Goal: Task Accomplishment & Management: Complete application form

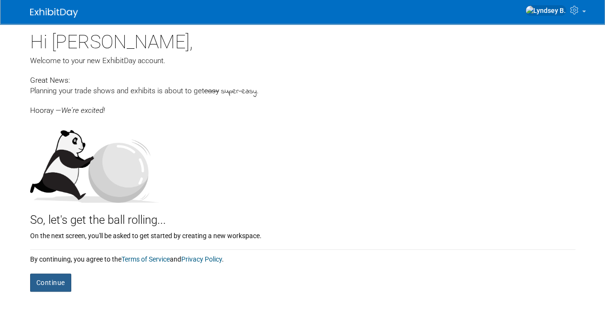
click at [56, 286] on button "Continue" at bounding box center [50, 282] width 41 height 18
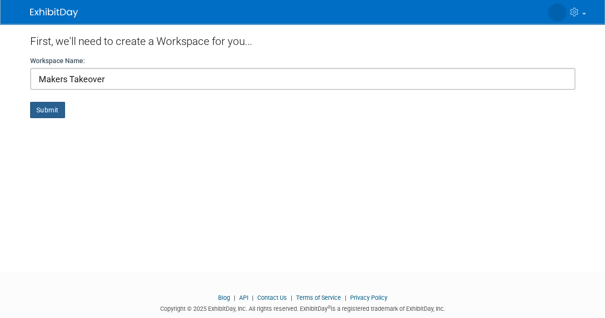
type input "Makers Takeover"
click at [44, 102] on button "Submit" at bounding box center [47, 110] width 35 height 16
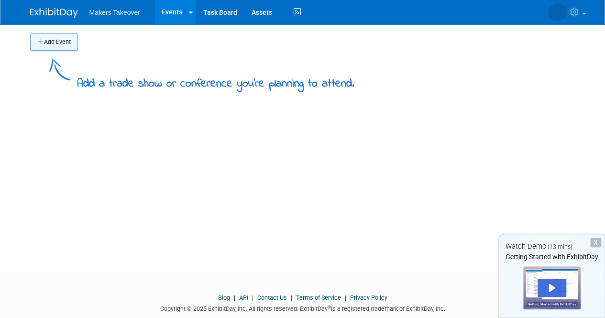
click at [47, 48] on button "Add Event" at bounding box center [54, 41] width 48 height 17
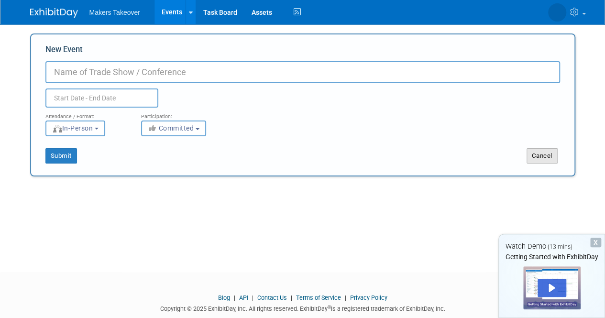
click at [539, 159] on button "Cancel" at bounding box center [541, 155] width 31 height 15
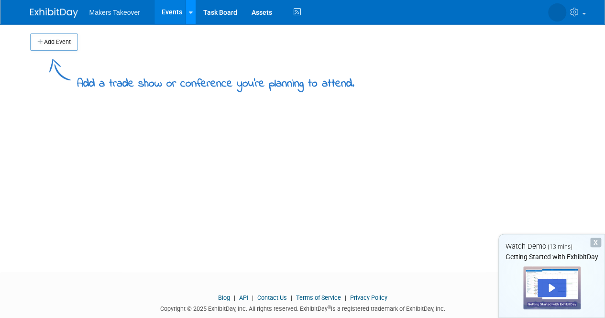
click at [189, 22] on link at bounding box center [190, 12] width 10 height 24
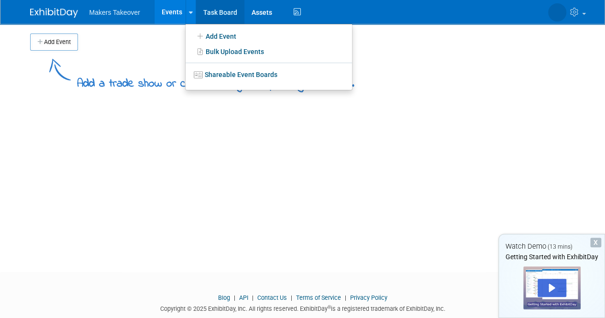
click at [228, 8] on link "Task Board" at bounding box center [220, 12] width 48 height 24
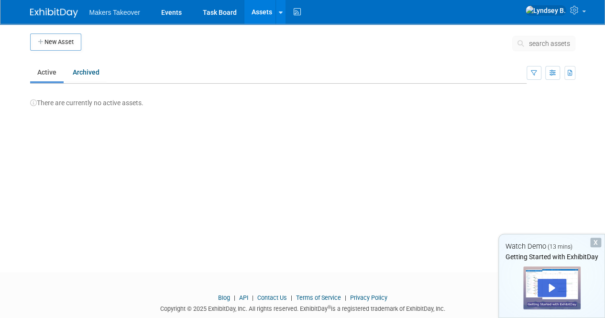
click at [56, 6] on link at bounding box center [59, 8] width 59 height 8
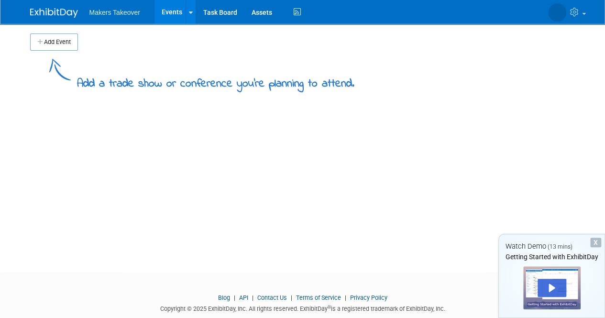
click at [54, 15] on img at bounding box center [54, 13] width 48 height 10
drag, startPoint x: 532, startPoint y: 234, endPoint x: 544, endPoint y: 287, distance: 54.9
click at [544, 287] on div "X Watch Demo (13 mins) Getting Started with ExhibitDay" at bounding box center [551, 276] width 107 height 84
click at [544, 287] on div "Play" at bounding box center [551, 288] width 29 height 18
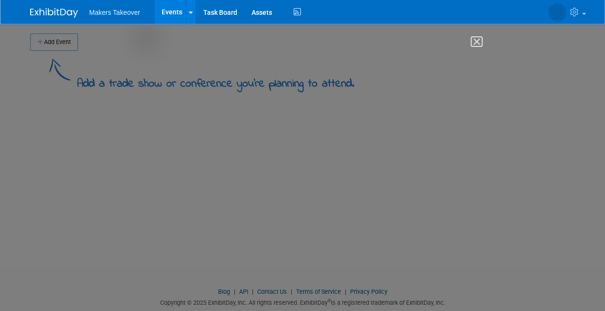
click at [477, 43] on img "Close" at bounding box center [472, 46] width 16 height 16
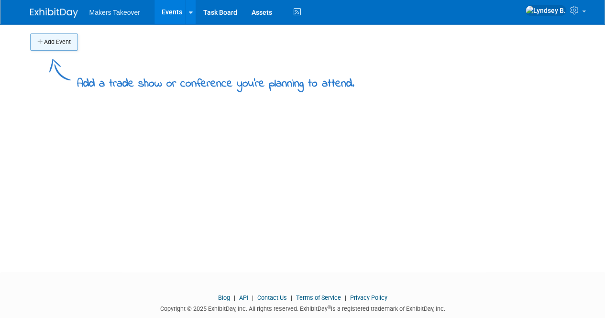
click at [60, 42] on button "Add Event" at bounding box center [54, 41] width 48 height 17
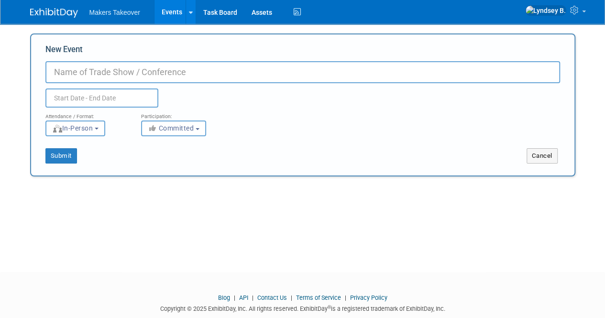
click at [119, 77] on input "New Event" at bounding box center [302, 72] width 514 height 22
type input "Makers Takeover 2026"
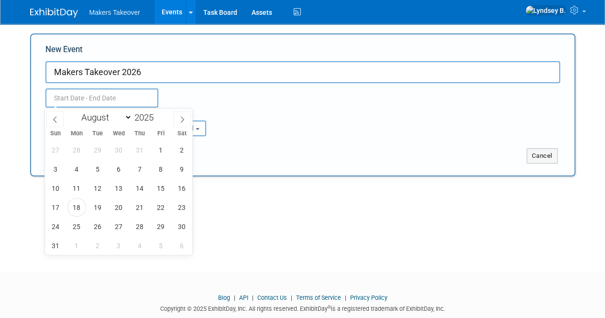
click at [122, 99] on input "text" at bounding box center [101, 97] width 113 height 19
click at [188, 121] on span at bounding box center [181, 119] width 17 height 16
select select "8"
click at [139, 206] on span "25" at bounding box center [139, 207] width 19 height 19
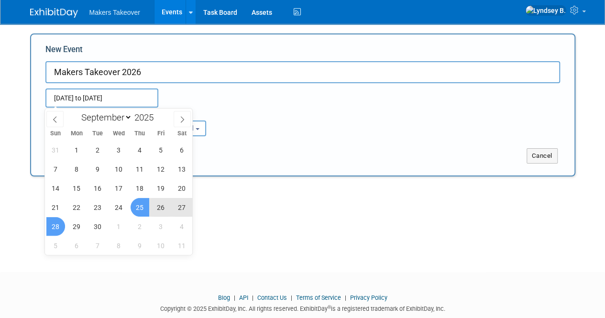
click at [56, 231] on span "28" at bounding box center [55, 226] width 19 height 19
type input "[DATE] to [DATE]"
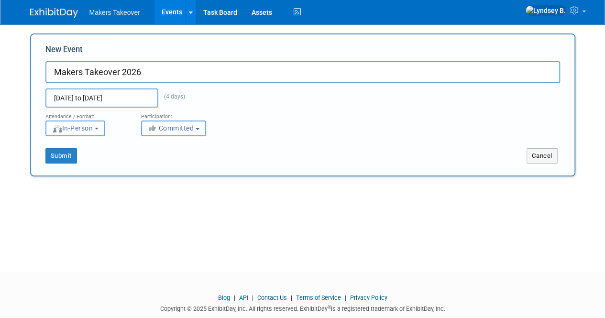
click at [180, 132] on button "Committed" at bounding box center [173, 128] width 65 height 16
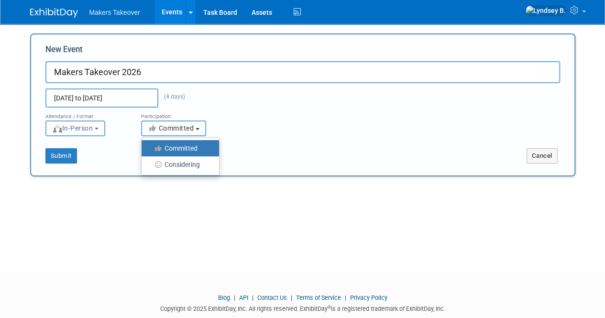
click at [180, 132] on button "Committed" at bounding box center [173, 128] width 65 height 16
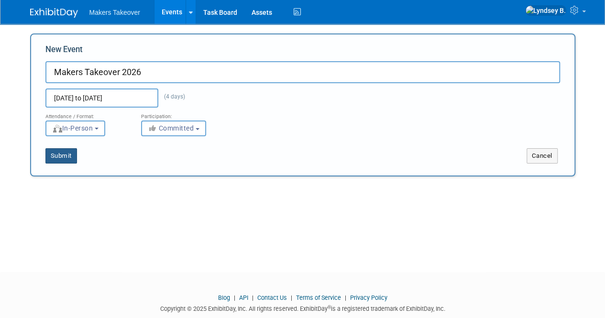
click at [68, 150] on button "Submit" at bounding box center [61, 155] width 32 height 15
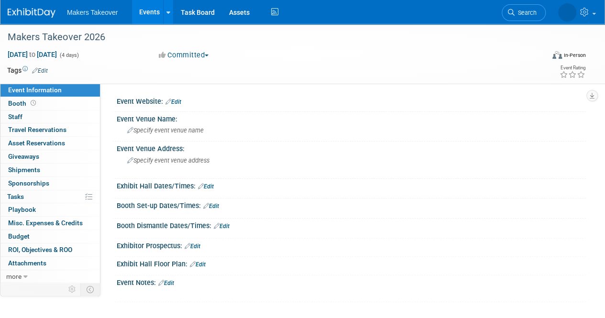
click at [183, 103] on div "Event Website: Edit" at bounding box center [351, 100] width 469 height 12
click at [176, 102] on link "Edit" at bounding box center [173, 101] width 16 height 7
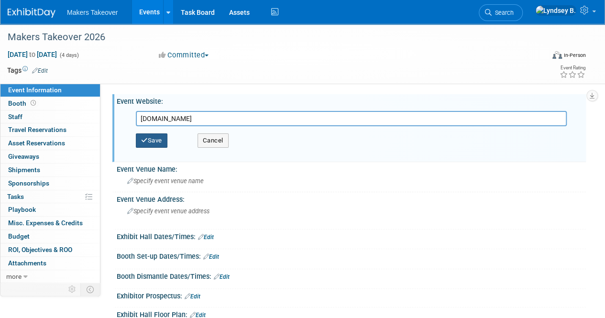
type input "[DOMAIN_NAME]"
click at [154, 139] on button "Save" at bounding box center [152, 140] width 32 height 14
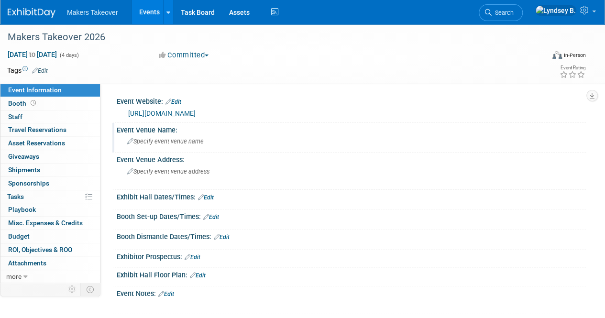
click at [208, 133] on div "Event Venue Name:" at bounding box center [351, 129] width 469 height 12
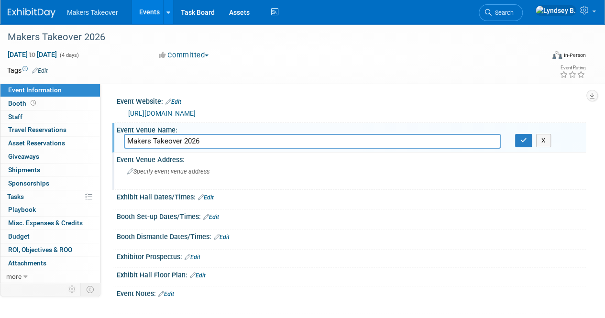
type input "Makers Takeover 2026"
click at [185, 176] on div "Specify event venue address" at bounding box center [214, 175] width 181 height 22
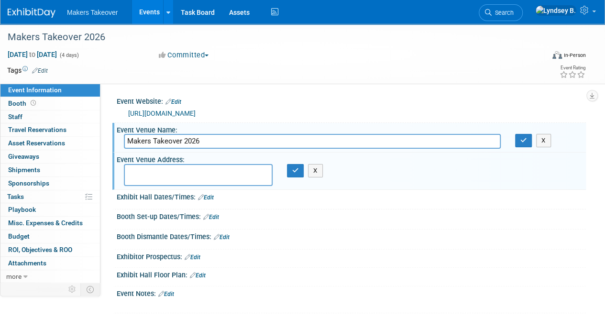
click at [282, 231] on div "Booth Dismantle Dates/Times: Edit" at bounding box center [351, 235] width 469 height 12
click at [212, 198] on link "Edit" at bounding box center [206, 197] width 16 height 7
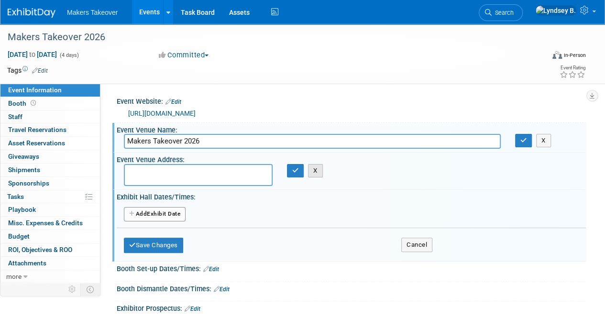
click at [317, 174] on button "X" at bounding box center [315, 170] width 15 height 13
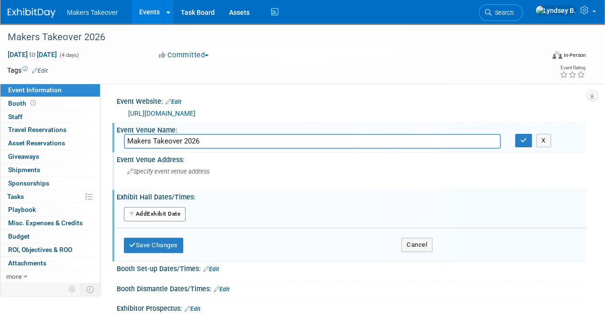
click at [268, 282] on div "Booth Dismantle Dates/Times: Edit" at bounding box center [351, 287] width 469 height 12
click at [415, 242] on button "Cancel" at bounding box center [416, 245] width 31 height 14
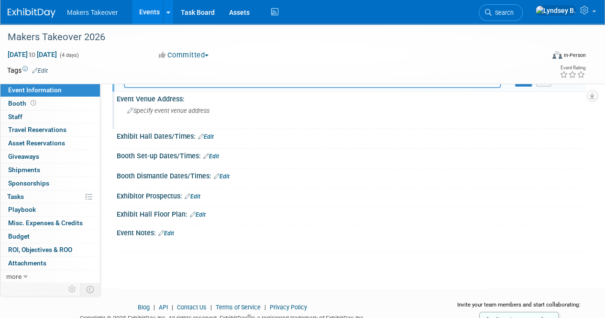
scroll to position [65, 0]
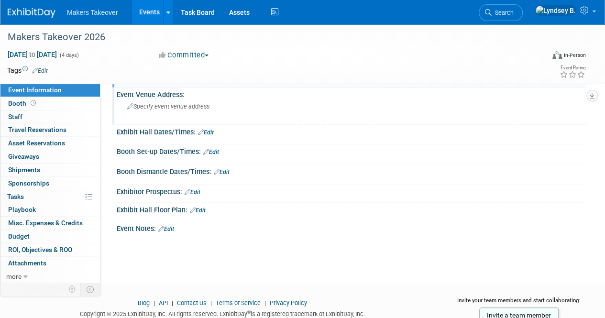
click at [197, 193] on link "Edit" at bounding box center [192, 192] width 16 height 7
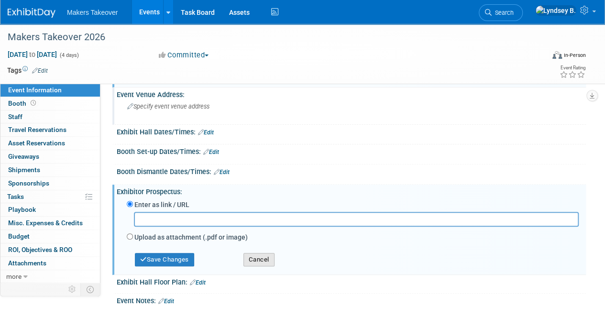
click at [261, 256] on button "Cancel" at bounding box center [258, 259] width 31 height 13
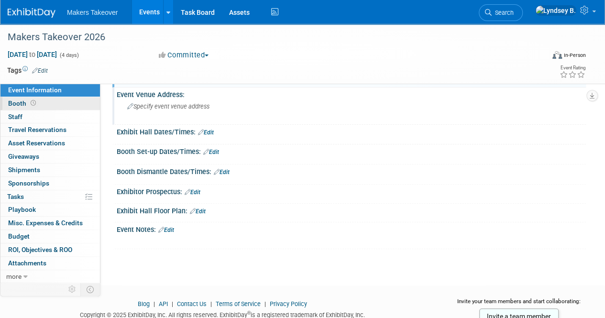
click at [20, 106] on span "Booth" at bounding box center [23, 103] width 30 height 8
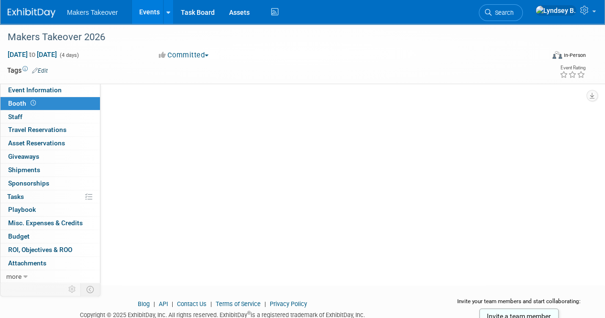
scroll to position [0, 0]
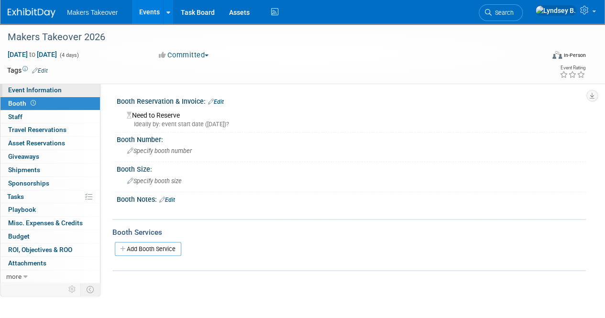
click at [36, 87] on span "Event Information" at bounding box center [35, 90] width 54 height 8
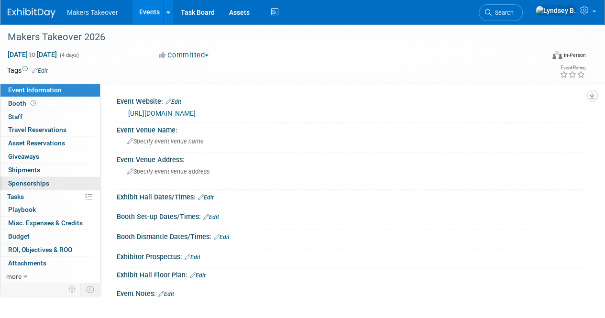
click at [30, 186] on link "0 Sponsorships 0" at bounding box center [49, 183] width 99 height 13
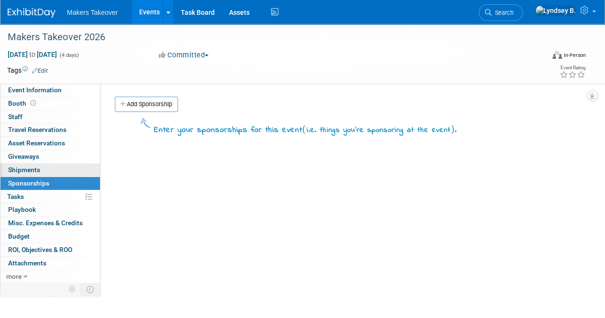
click at [34, 170] on span "Shipments 0" at bounding box center [24, 170] width 32 height 8
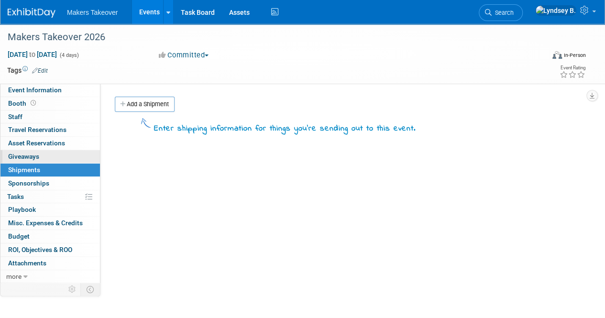
click at [38, 156] on span "Giveaways 0" at bounding box center [23, 156] width 31 height 8
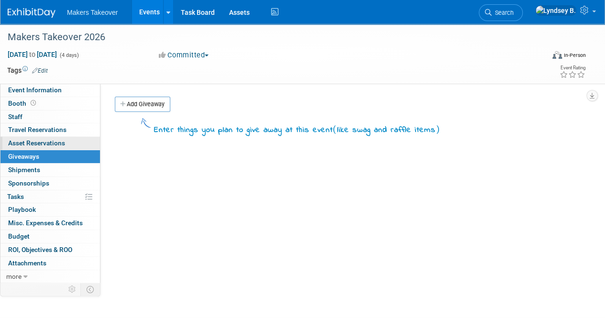
click at [51, 143] on span "Asset Reservations 0" at bounding box center [36, 143] width 57 height 8
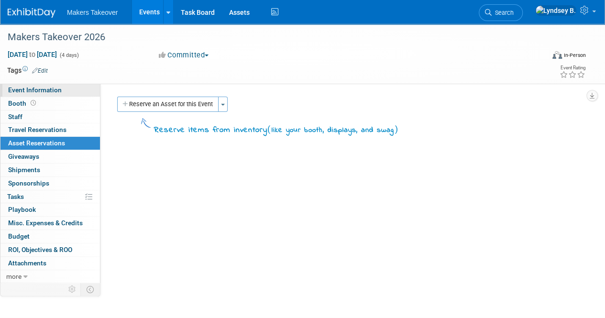
click at [29, 93] on span "Event Information" at bounding box center [35, 90] width 54 height 8
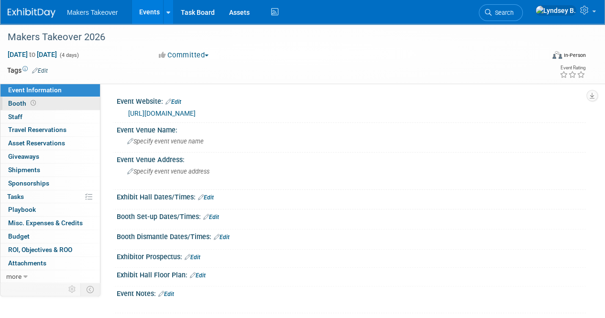
click at [23, 101] on span "Booth" at bounding box center [23, 103] width 30 height 8
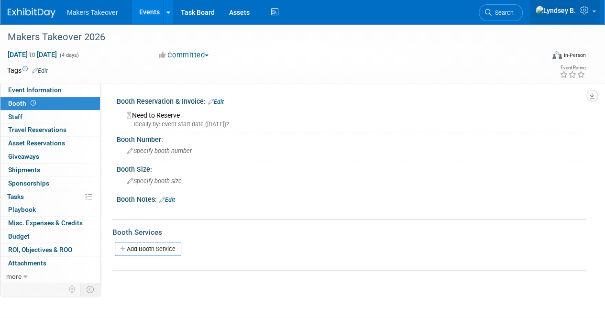
click at [590, 17] on link at bounding box center [565, 12] width 70 height 24
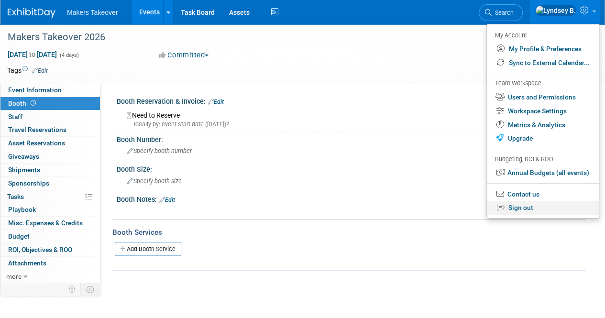
click at [516, 203] on link "Sign out" at bounding box center [543, 208] width 112 height 14
